Goal: Complete application form

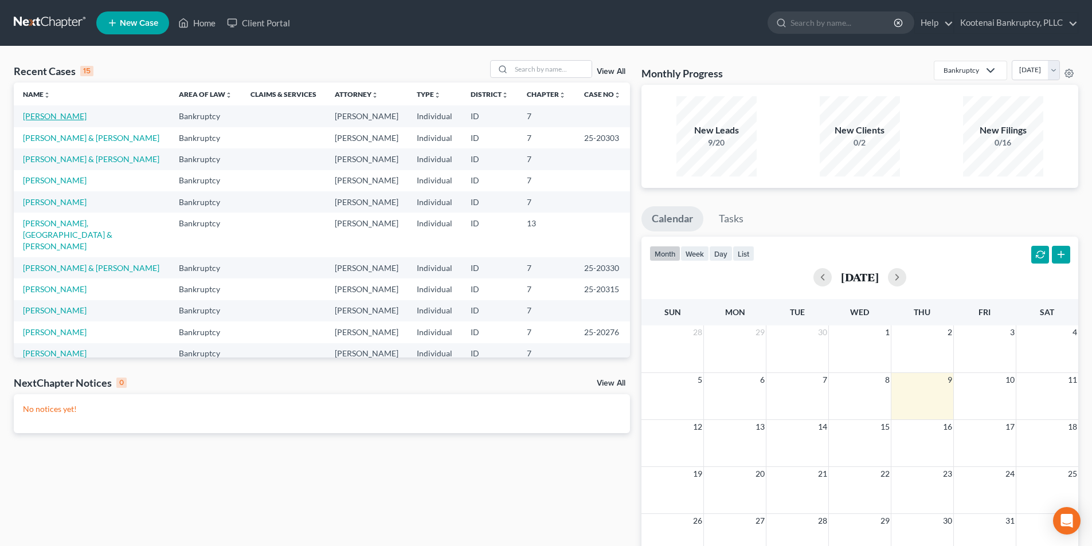
click at [62, 119] on link "[PERSON_NAME]" at bounding box center [55, 116] width 64 height 10
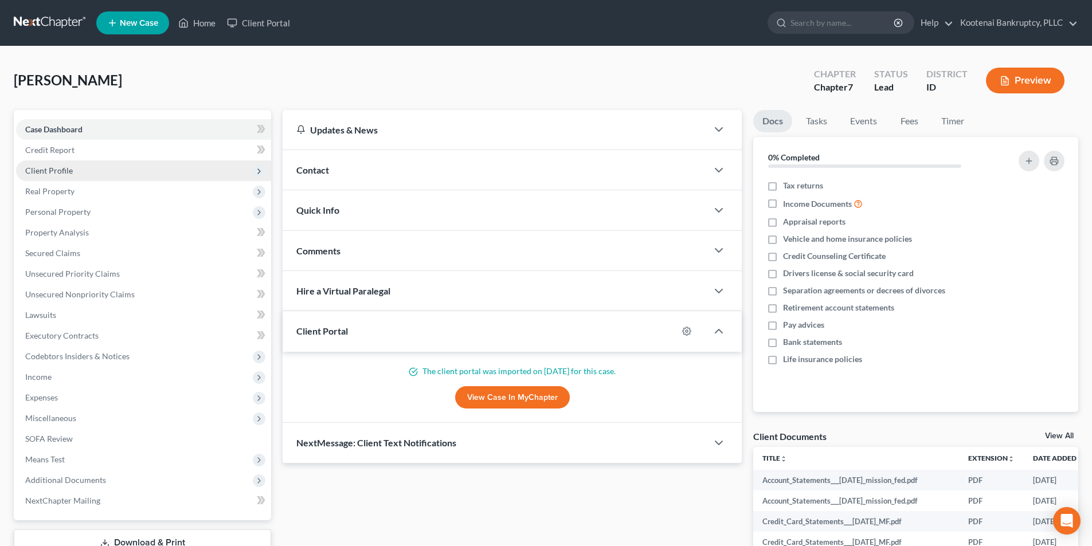
click at [119, 162] on span "Client Profile" at bounding box center [143, 171] width 255 height 21
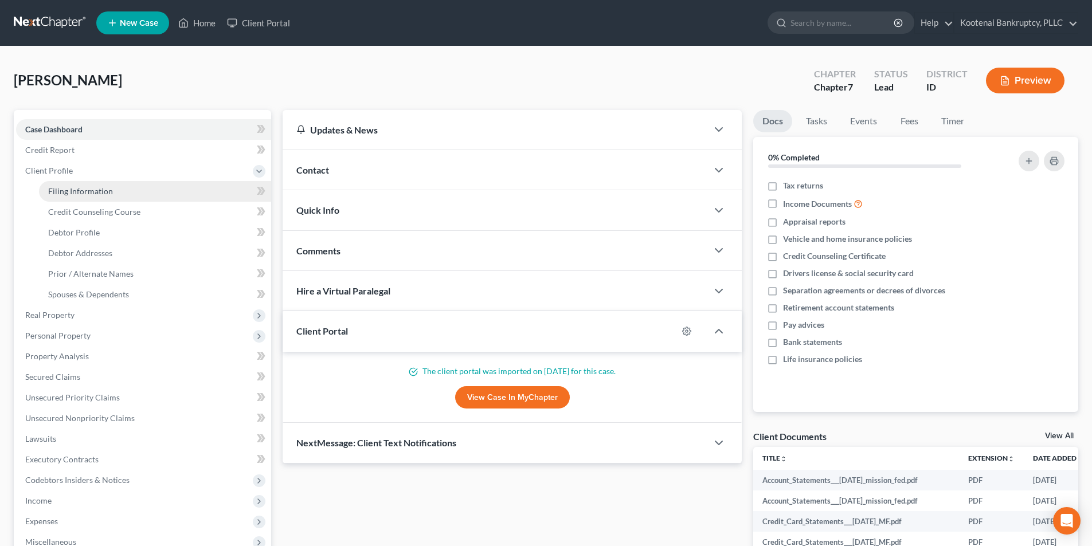
click at [120, 195] on link "Filing Information" at bounding box center [155, 191] width 232 height 21
select select "1"
select select "0"
select select "13"
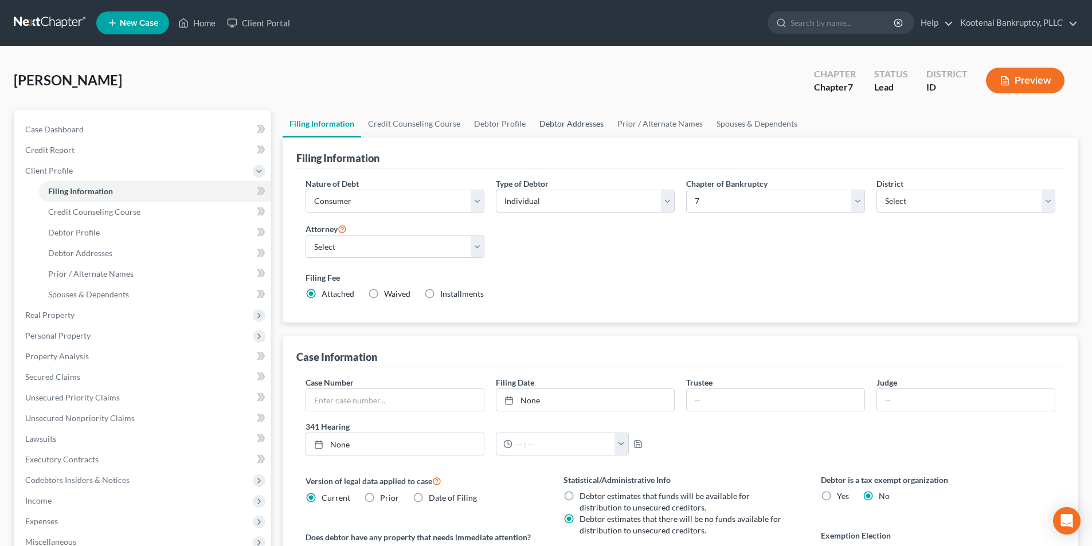
click at [533, 130] on link "Debtor Addresses" at bounding box center [572, 124] width 78 height 28
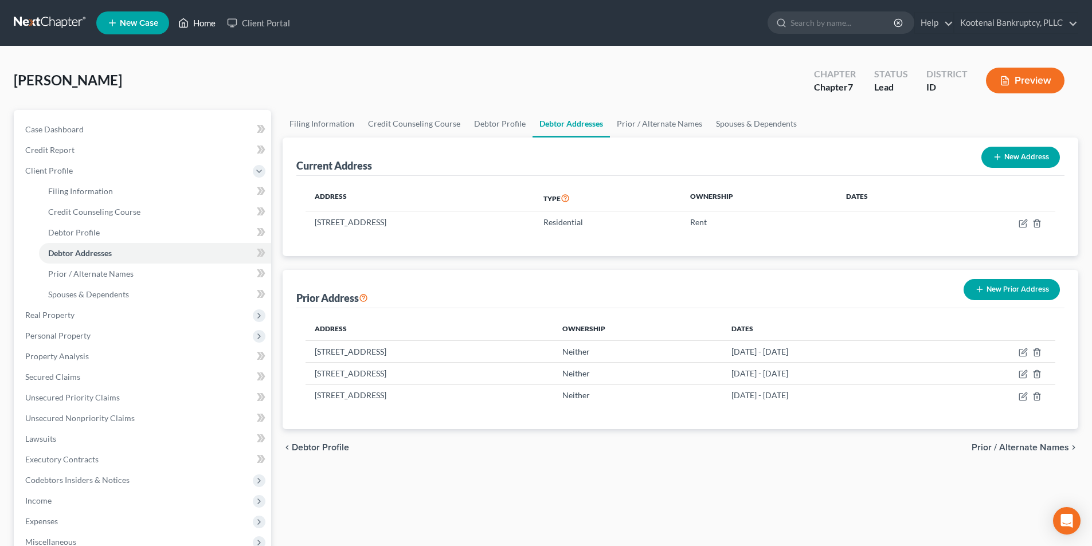
click at [198, 22] on link "Home" at bounding box center [197, 23] width 49 height 21
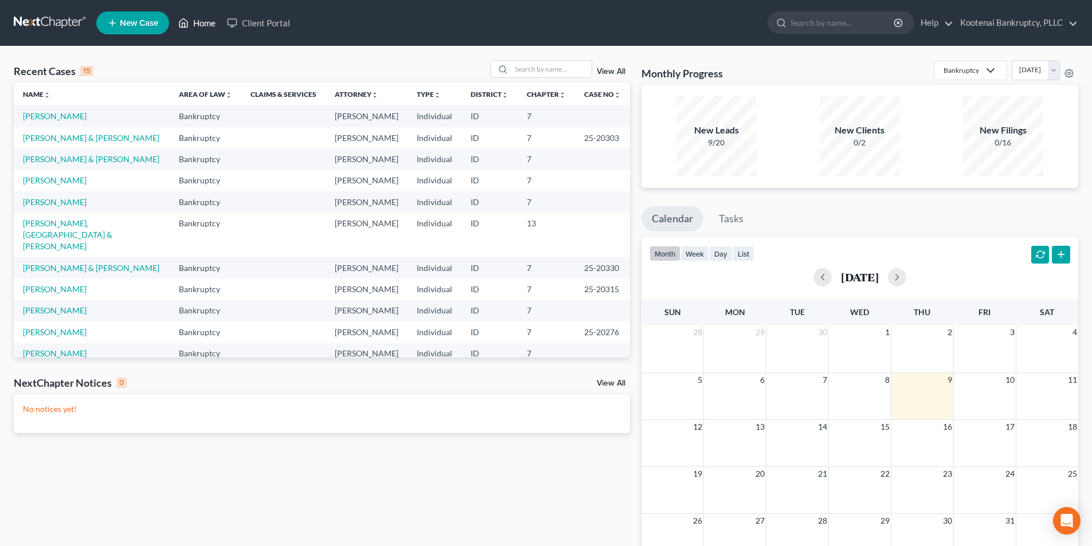
click at [201, 28] on link "Home" at bounding box center [197, 23] width 49 height 21
